Goal: Task Accomplishment & Management: Complete application form

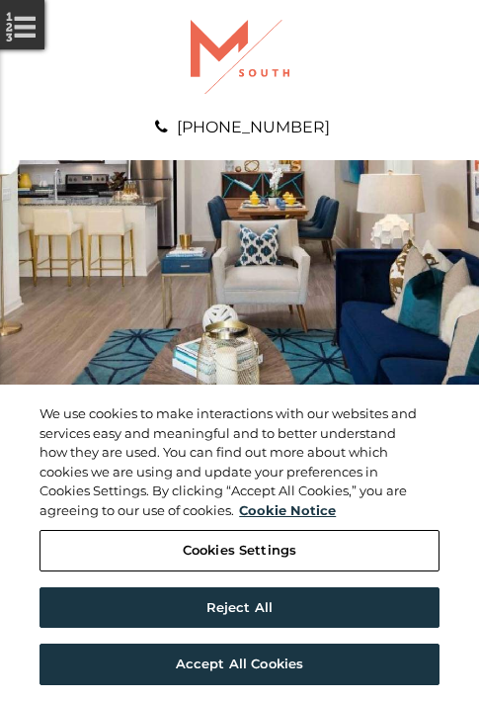
scroll to position [1011, 0]
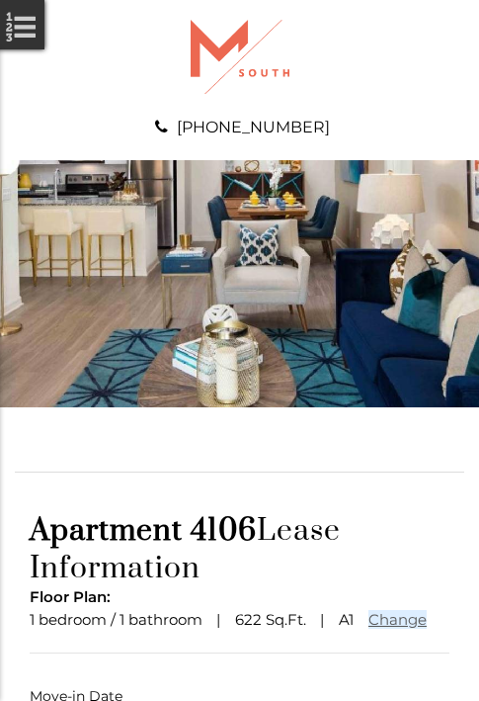
scroll to position [146, 0]
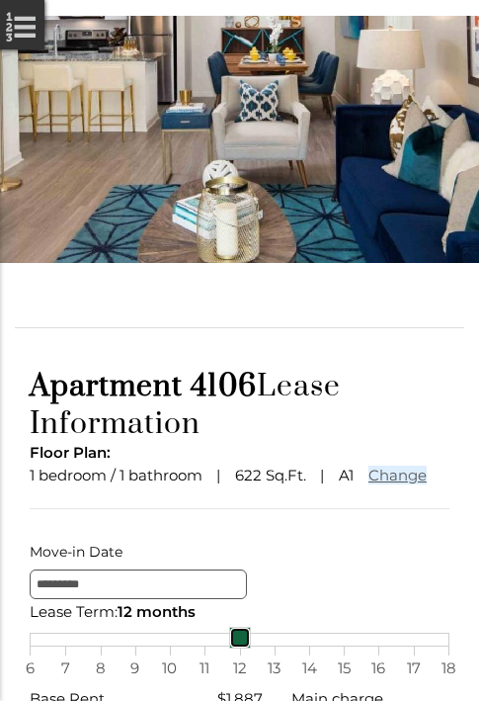
click at [239, 648] on link at bounding box center [240, 638] width 22 height 22
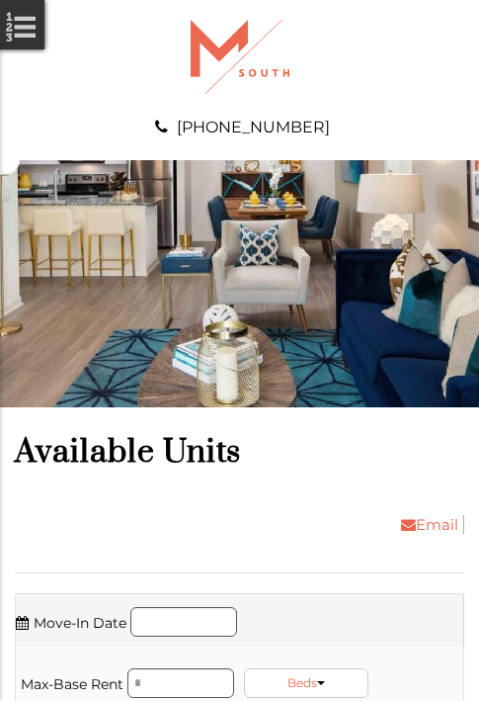
scroll to position [2149, 0]
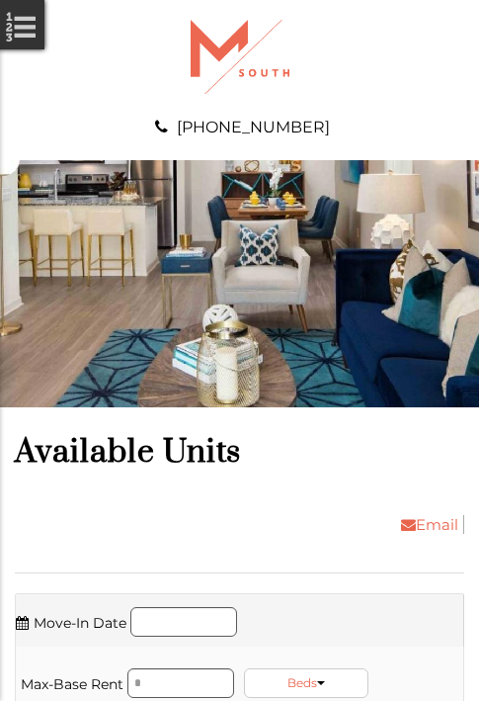
scroll to position [2486, 0]
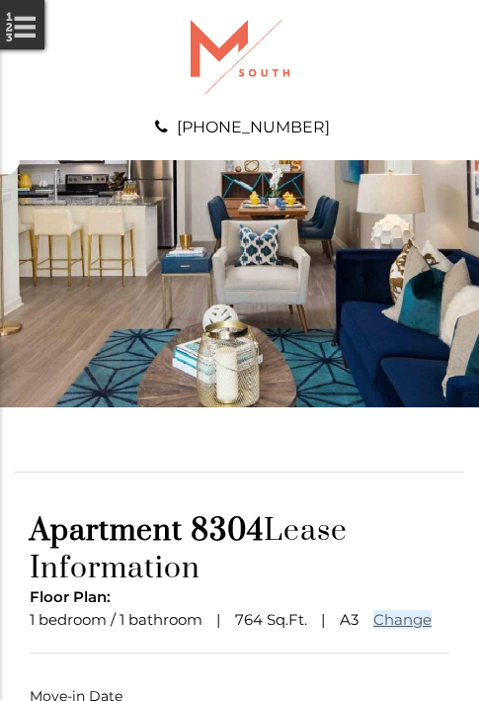
scroll to position [146, 0]
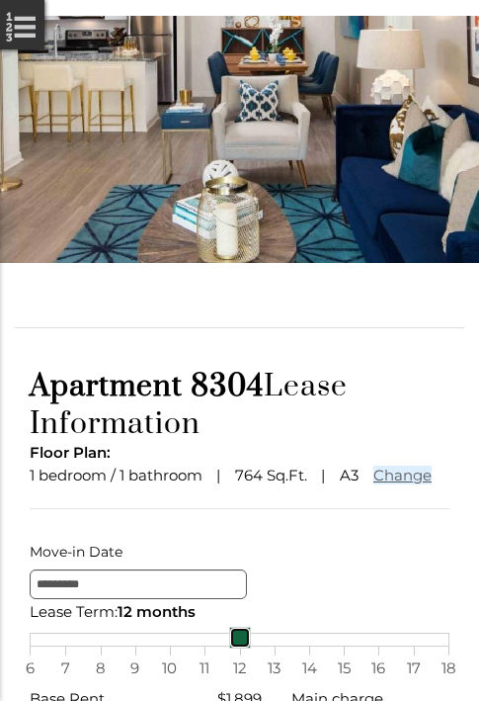
click at [239, 648] on link at bounding box center [240, 638] width 22 height 22
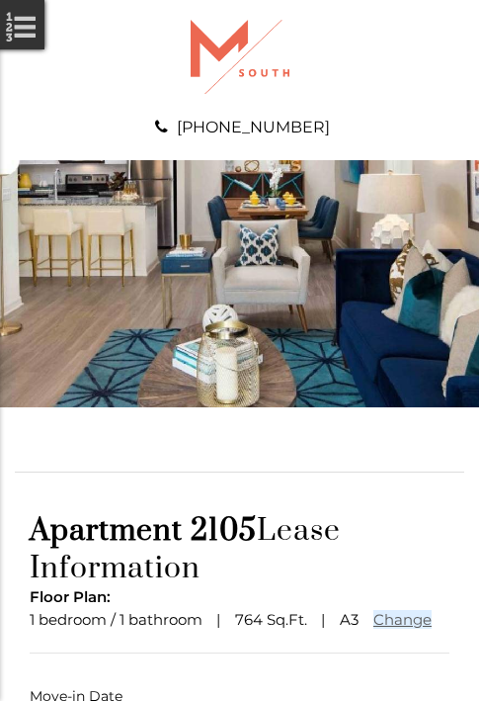
scroll to position [146, 0]
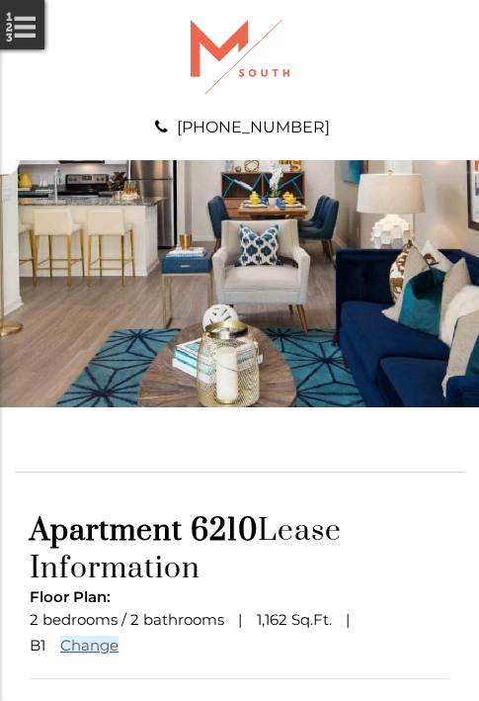
scroll to position [172, 0]
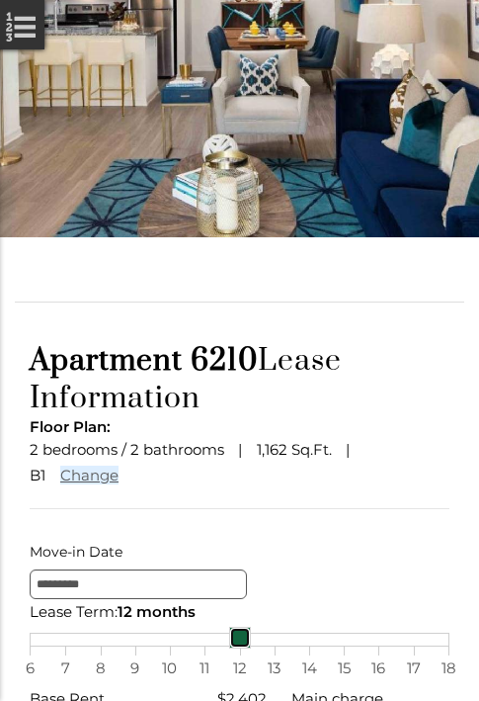
click at [239, 648] on link at bounding box center [240, 638] width 22 height 22
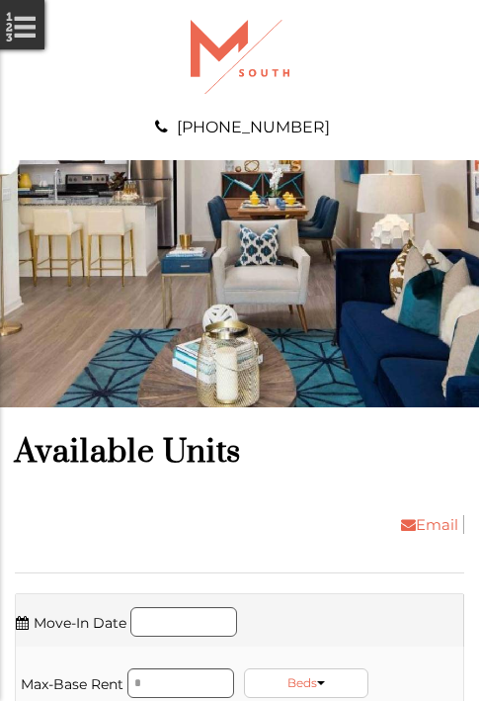
scroll to position [5099, 0]
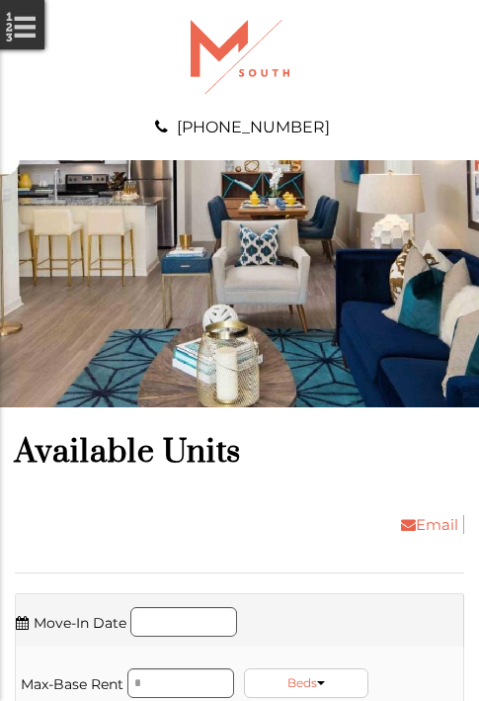
scroll to position [5773, 0]
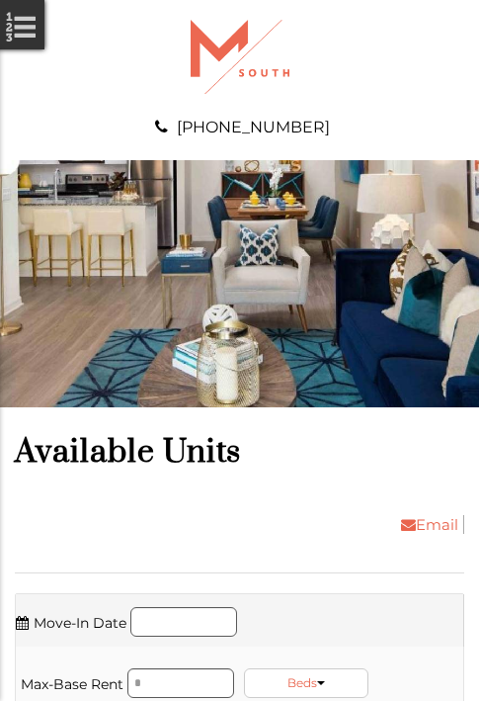
scroll to position [6110, 0]
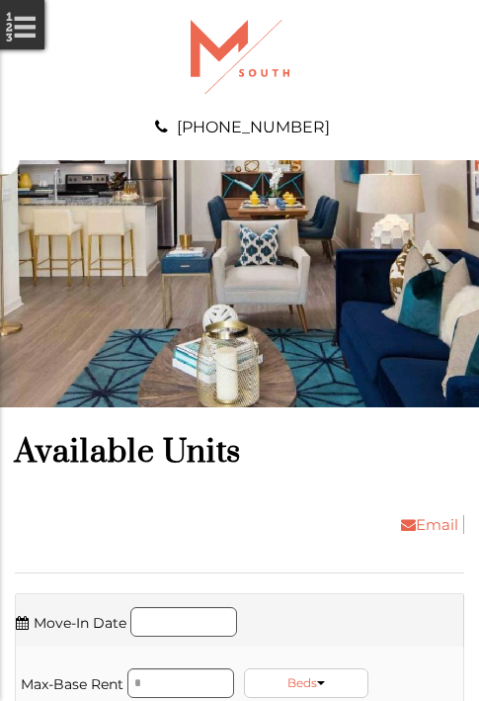
scroll to position [6574, 0]
